Goal: Navigation & Orientation: Find specific page/section

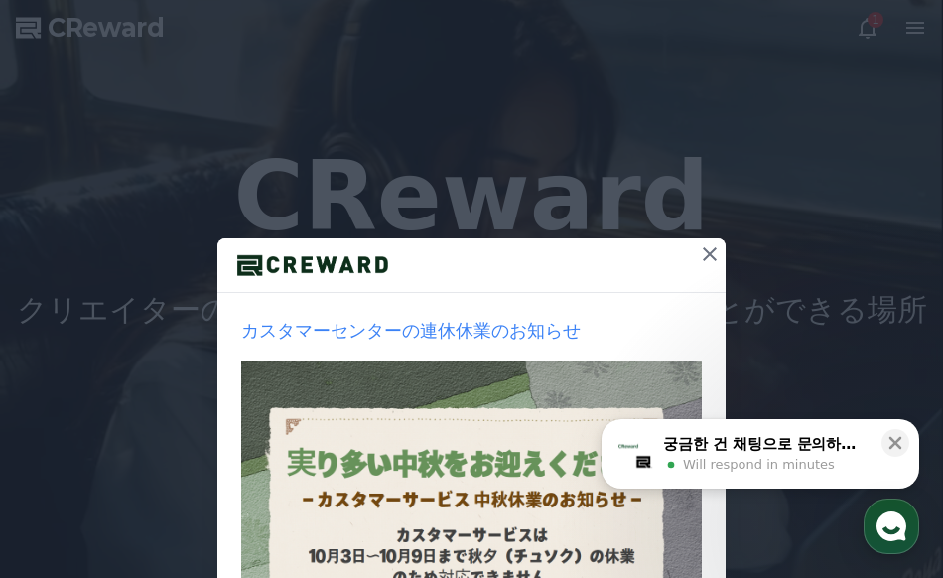
click at [699, 253] on icon at bounding box center [710, 254] width 24 height 24
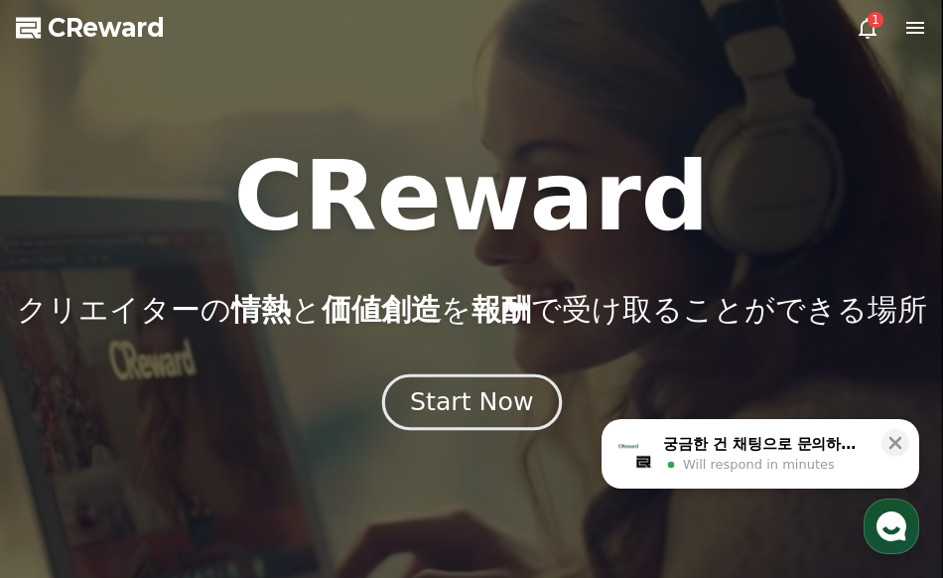
click at [466, 414] on div "Start Now" at bounding box center [471, 402] width 123 height 34
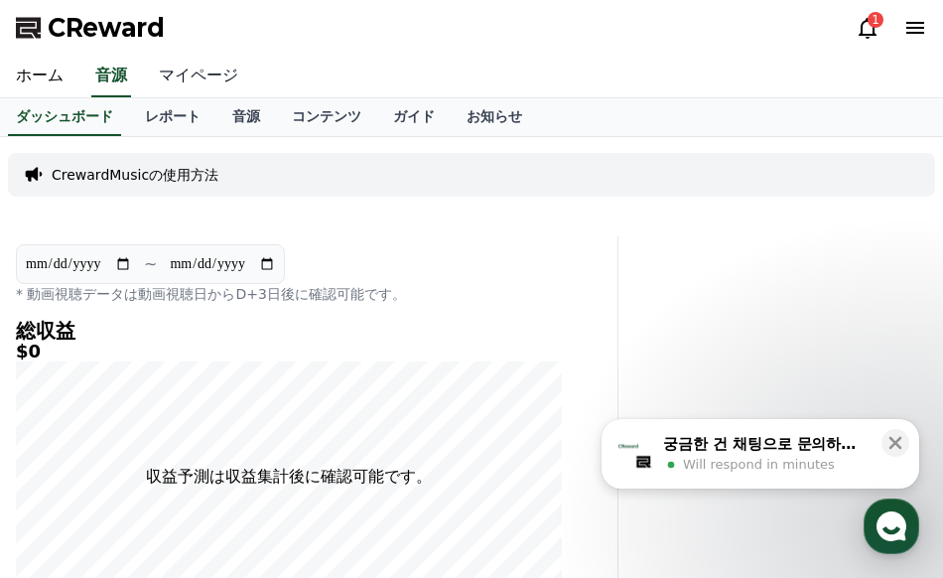
click at [177, 66] on link "マイページ" at bounding box center [198, 77] width 111 height 42
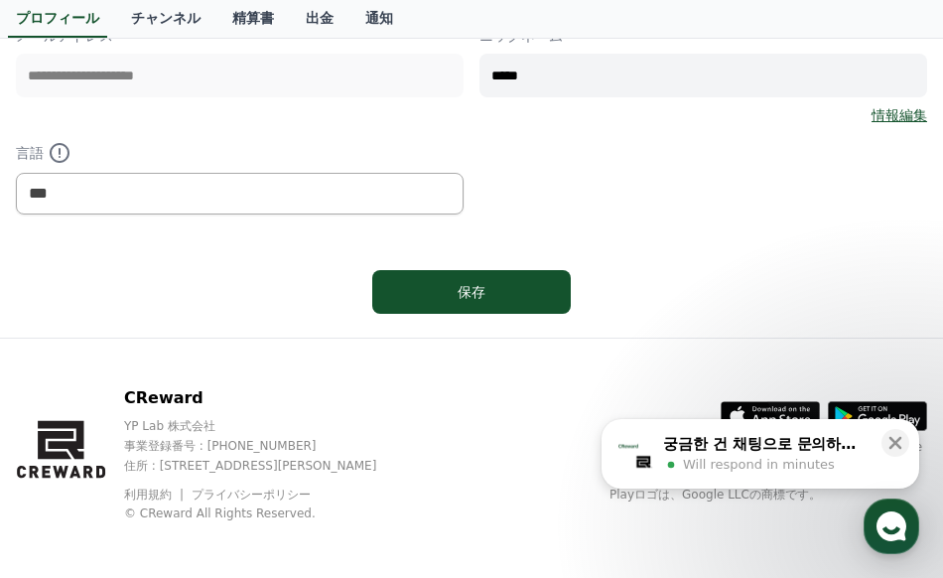
scroll to position [331, 0]
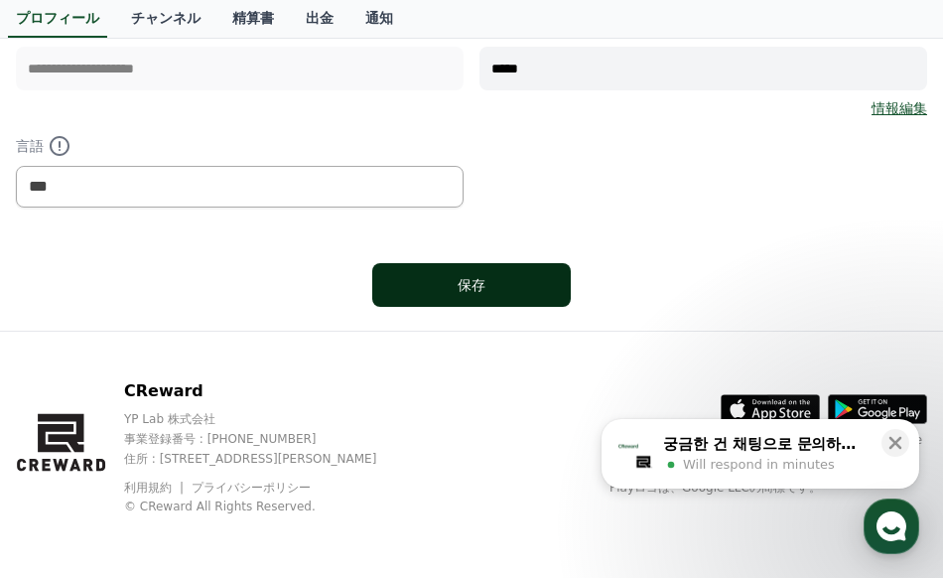
click at [492, 287] on div "保存" at bounding box center [471, 285] width 119 height 20
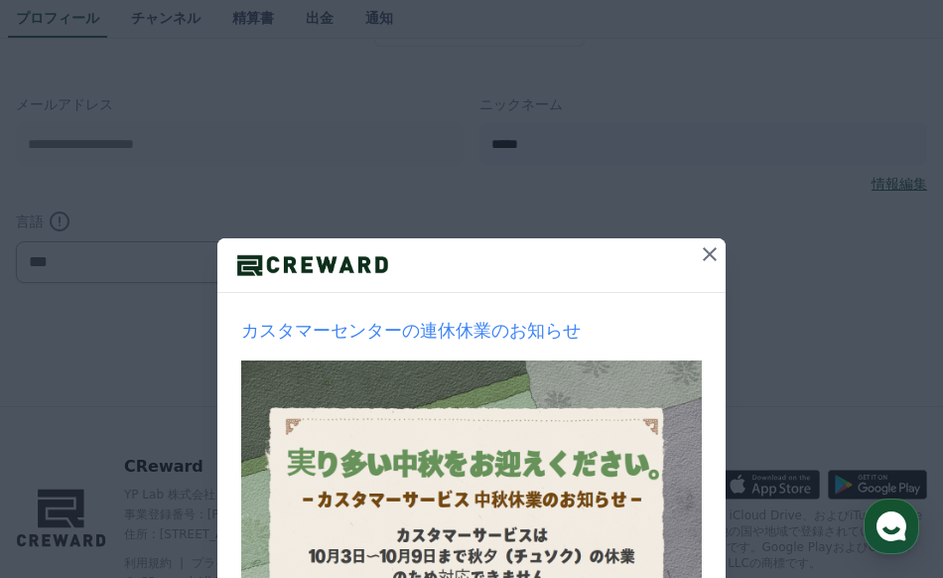
click at [700, 248] on icon at bounding box center [710, 254] width 24 height 24
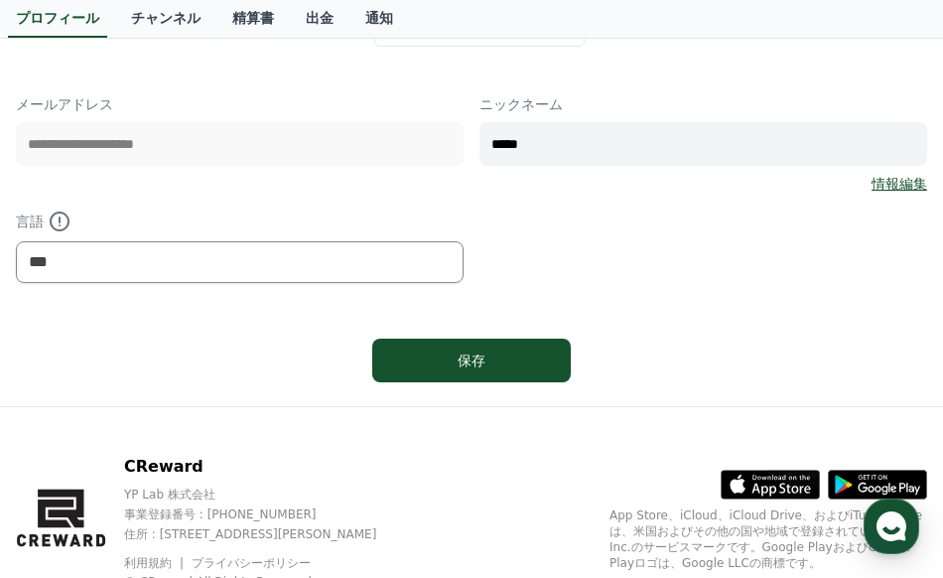
scroll to position [57, 0]
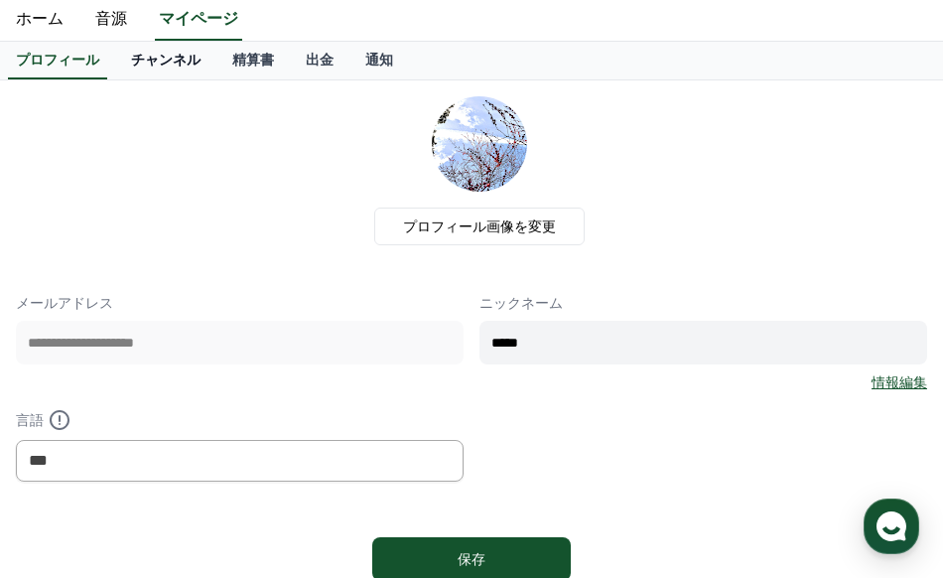
click at [126, 55] on link "チャンネル" at bounding box center [165, 61] width 101 height 38
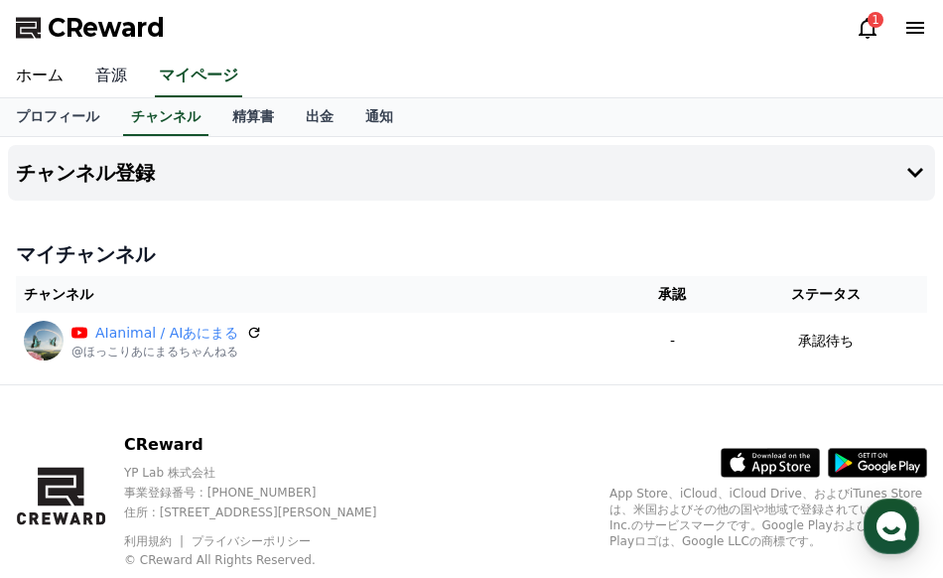
click at [91, 77] on link "音源" at bounding box center [111, 77] width 64 height 42
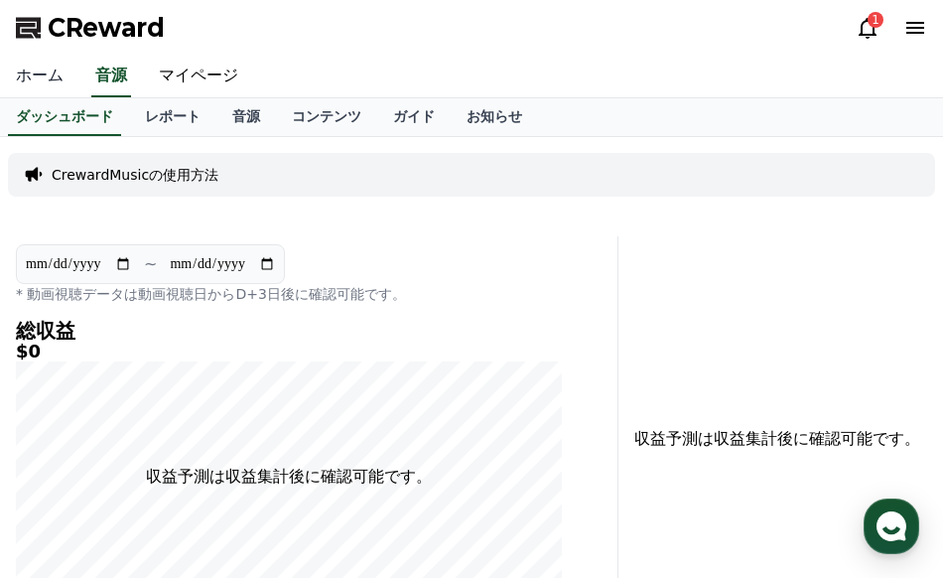
click at [41, 73] on link "ホーム" at bounding box center [39, 77] width 79 height 42
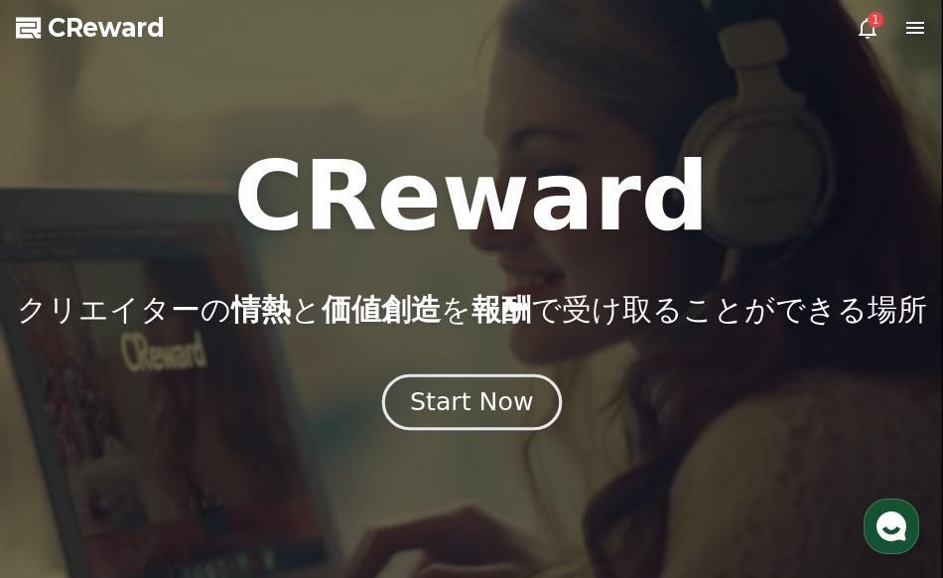
click at [482, 408] on div "Start Now" at bounding box center [471, 402] width 123 height 34
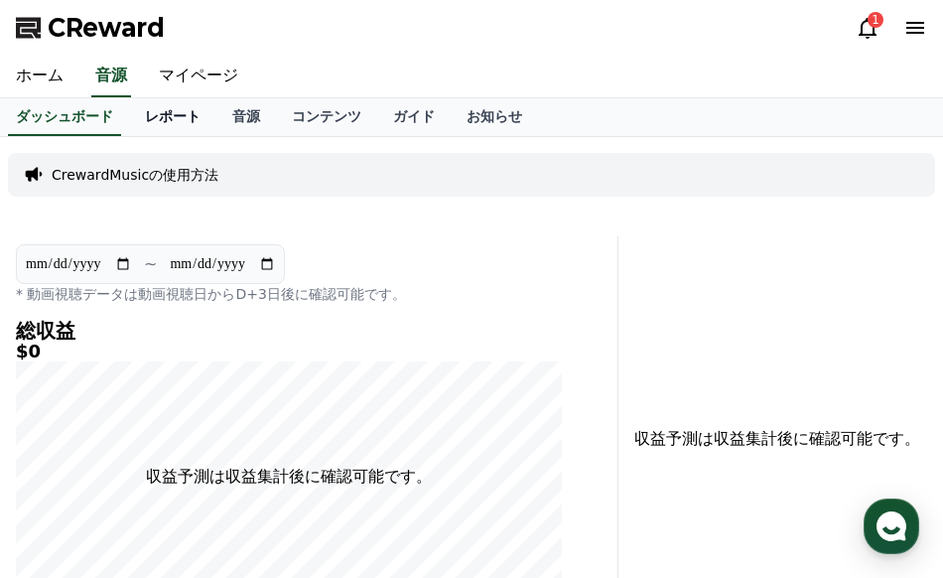
click at [154, 121] on link "レポート" at bounding box center [172, 117] width 87 height 38
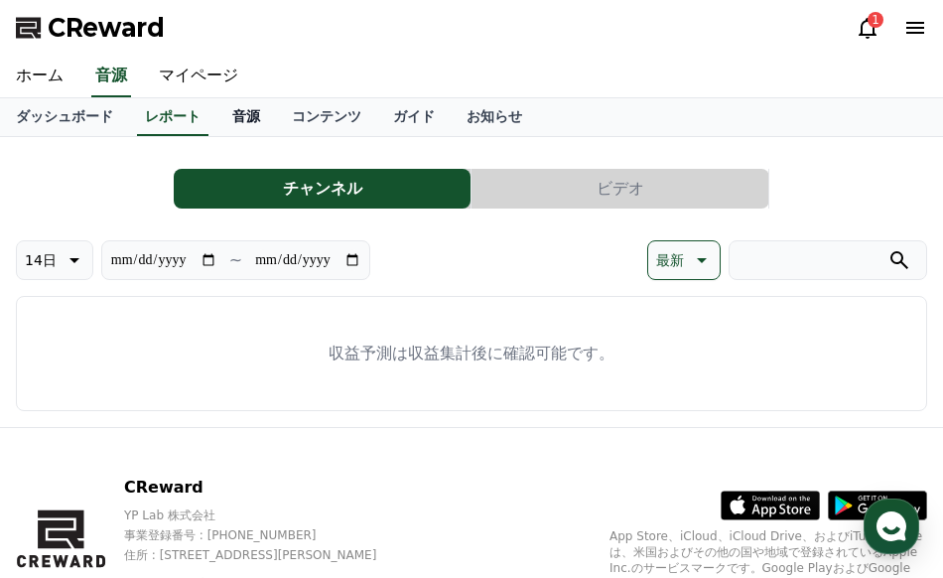
click at [216, 108] on link "音源" at bounding box center [246, 117] width 60 height 38
